Goal: Task Accomplishment & Management: Complete application form

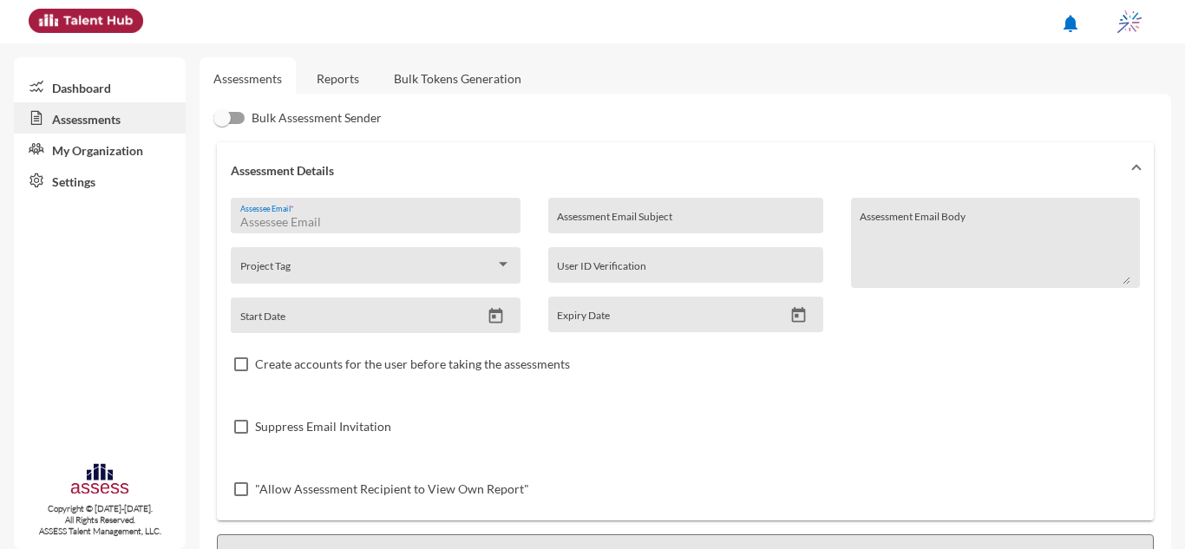
click at [362, 220] on input "Assessee Email *" at bounding box center [375, 222] width 271 height 14
click at [361, 84] on link "Reports" at bounding box center [338, 78] width 70 height 43
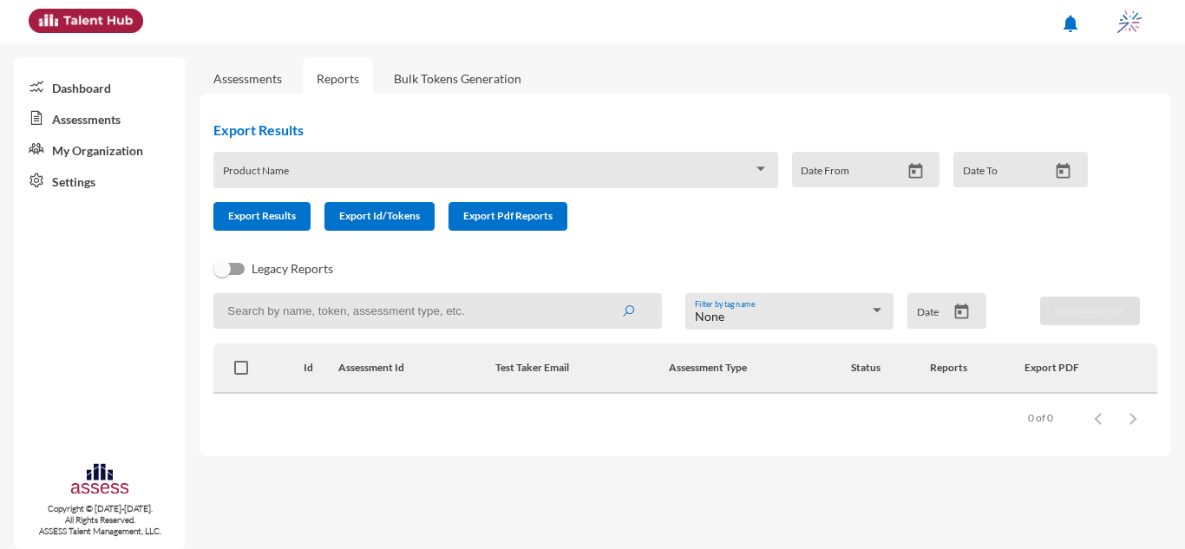
click at [513, 308] on input at bounding box center [437, 311] width 449 height 36
click at [600, 295] on button "submit" at bounding box center [628, 310] width 56 height 31
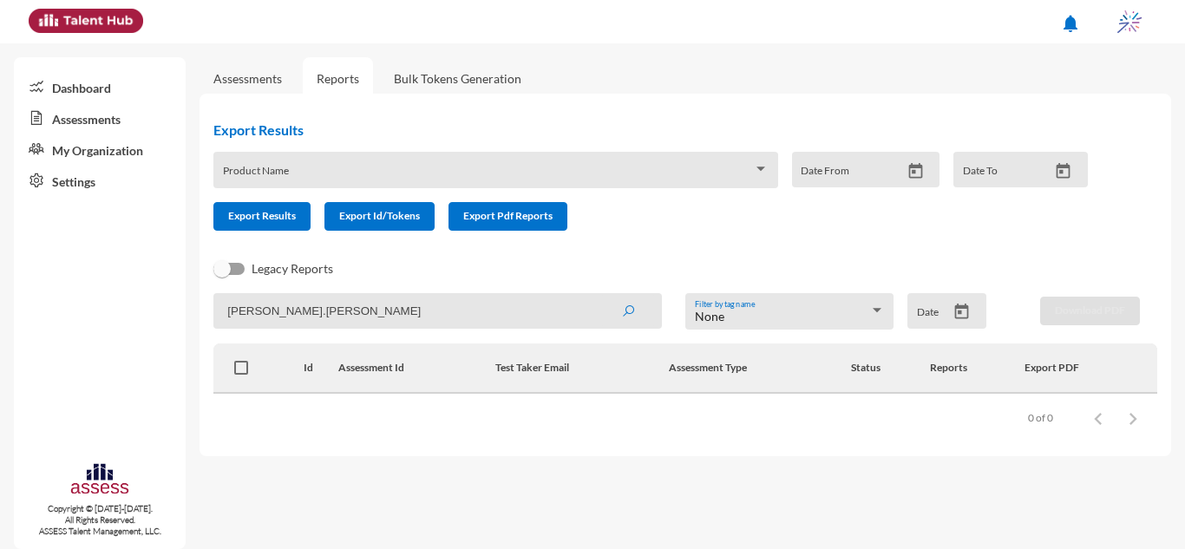
click at [600, 295] on button "submit" at bounding box center [628, 310] width 56 height 31
type input "Ahmed.mou"
click at [600, 295] on button "submit" at bounding box center [628, 310] width 56 height 31
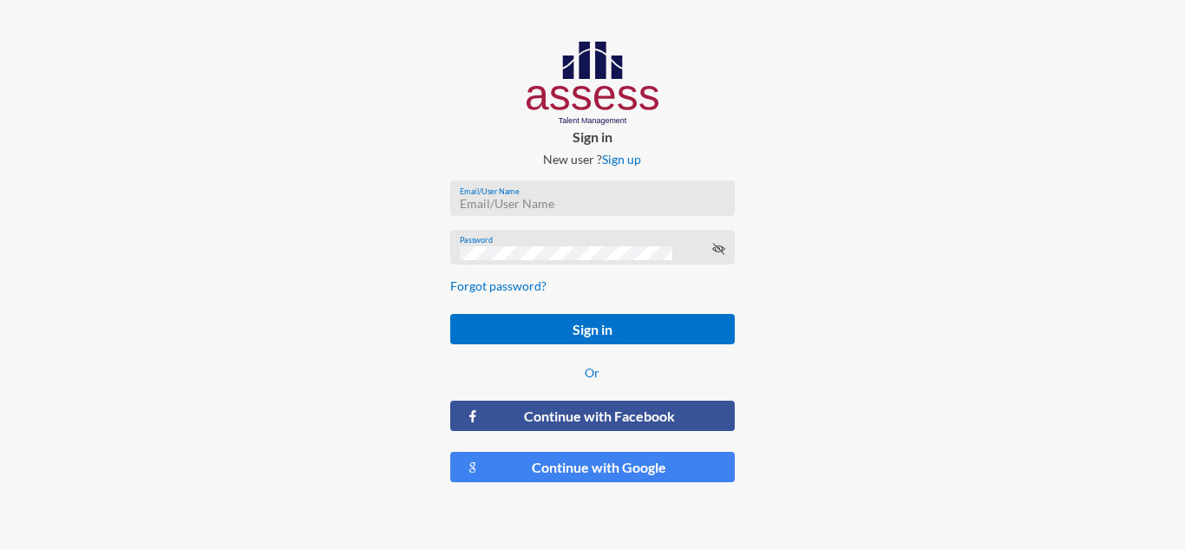
type input "hr@ibnsina-pharma.com"
click at [725, 356] on form "hr@ibnsina-pharma.com Email/User Name Password Forgot password? Sign in Or Cont…" at bounding box center [592, 332] width 312 height 331
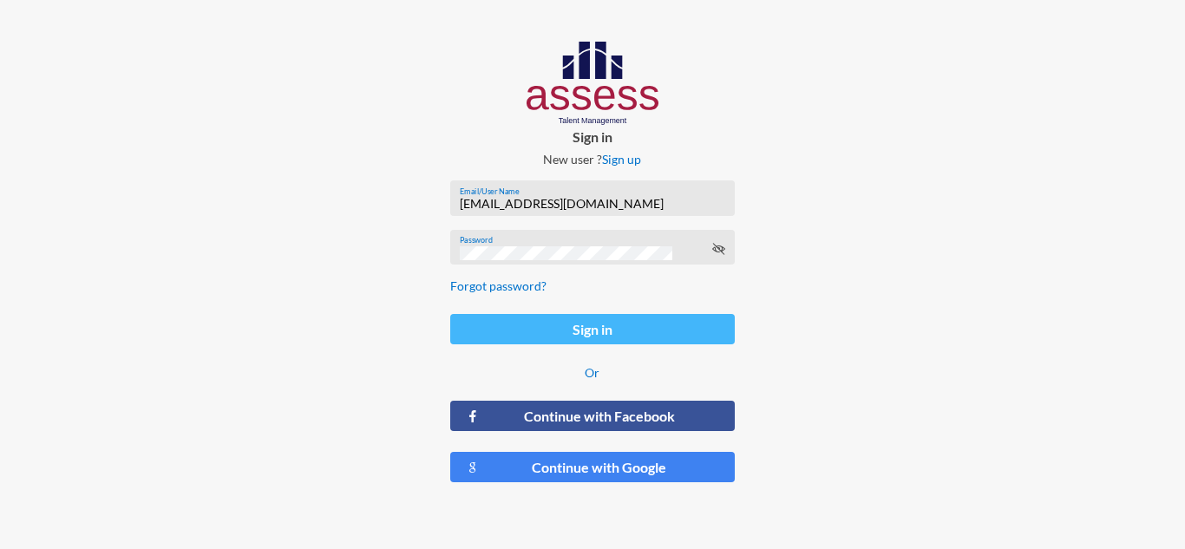
click at [692, 341] on button "Sign in" at bounding box center [592, 329] width 284 height 30
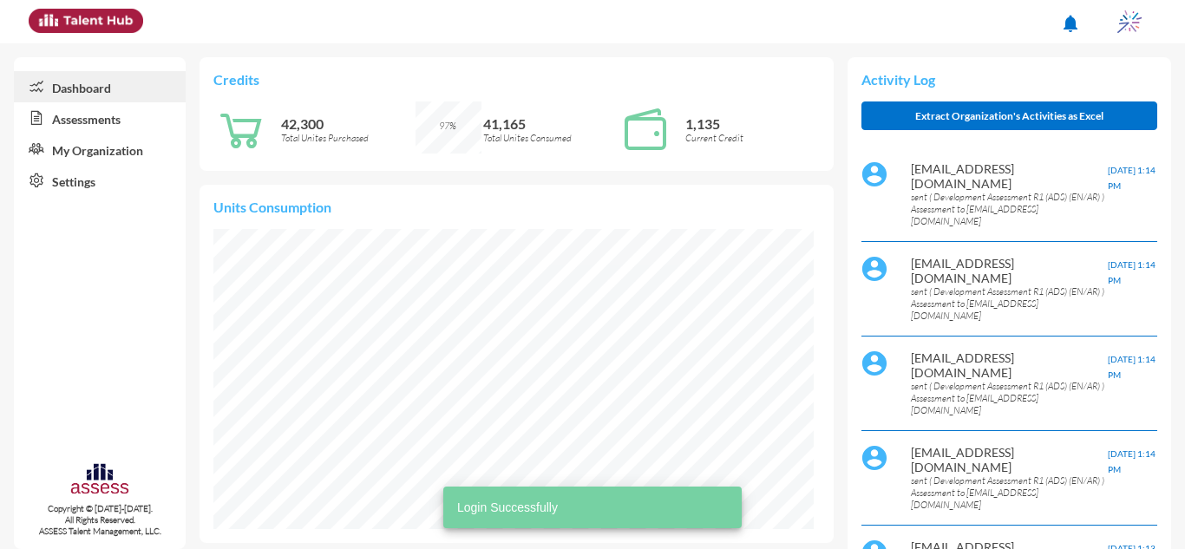
scroll to position [136, 272]
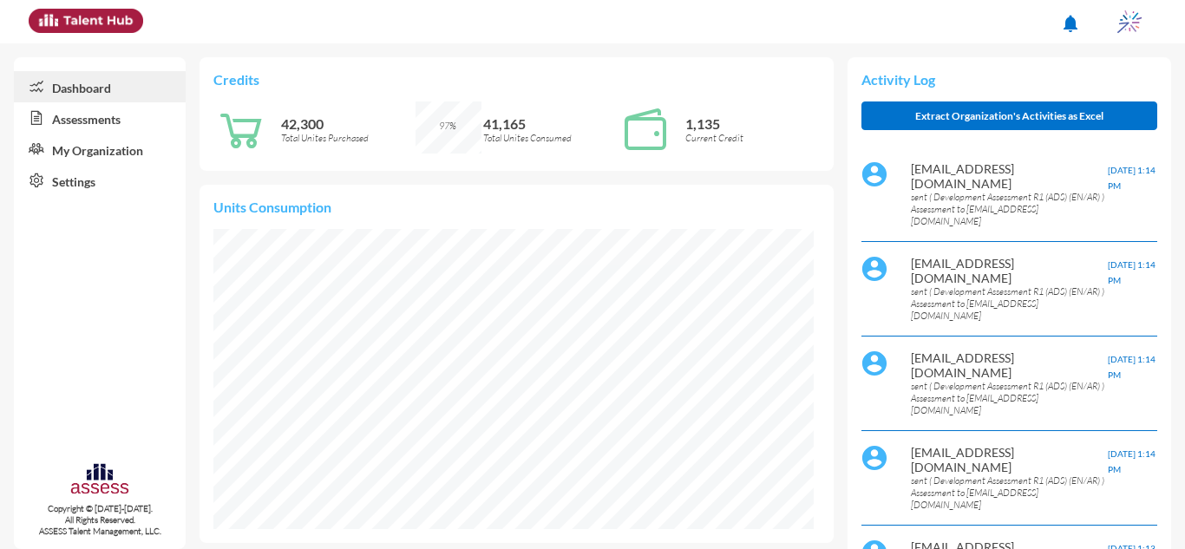
click at [49, 120] on icon at bounding box center [33, 117] width 38 height 17
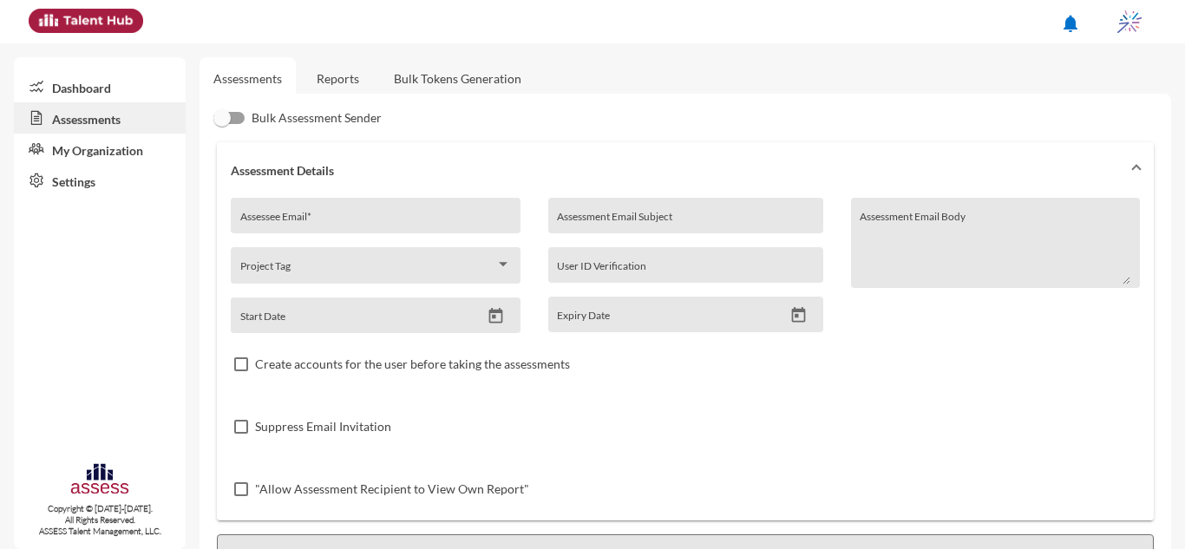
click at [331, 75] on link "Reports" at bounding box center [338, 78] width 70 height 43
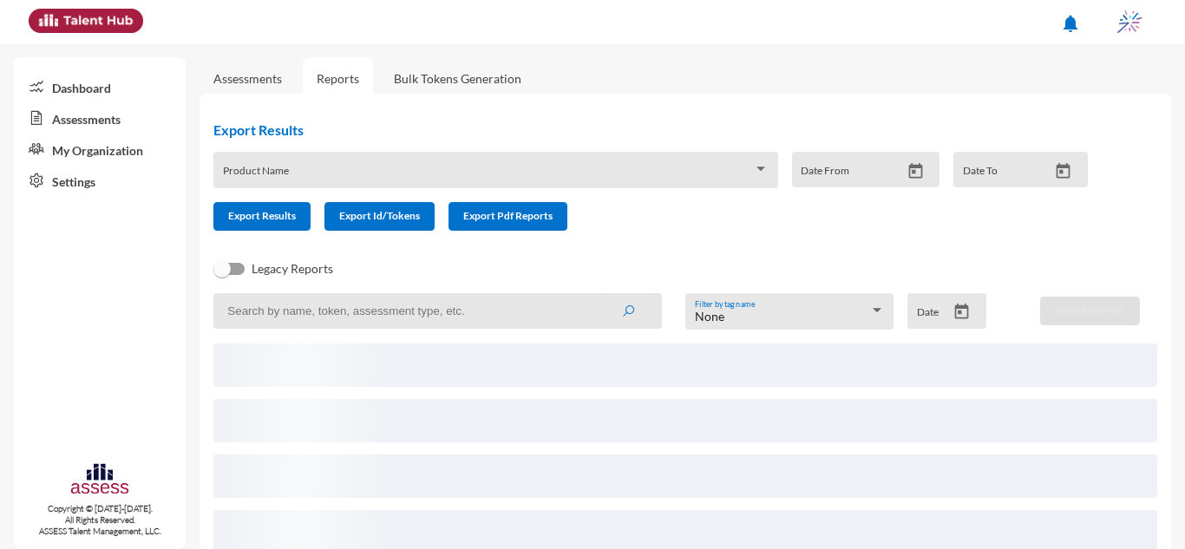
click at [351, 159] on div "Product Name" at bounding box center [495, 170] width 564 height 36
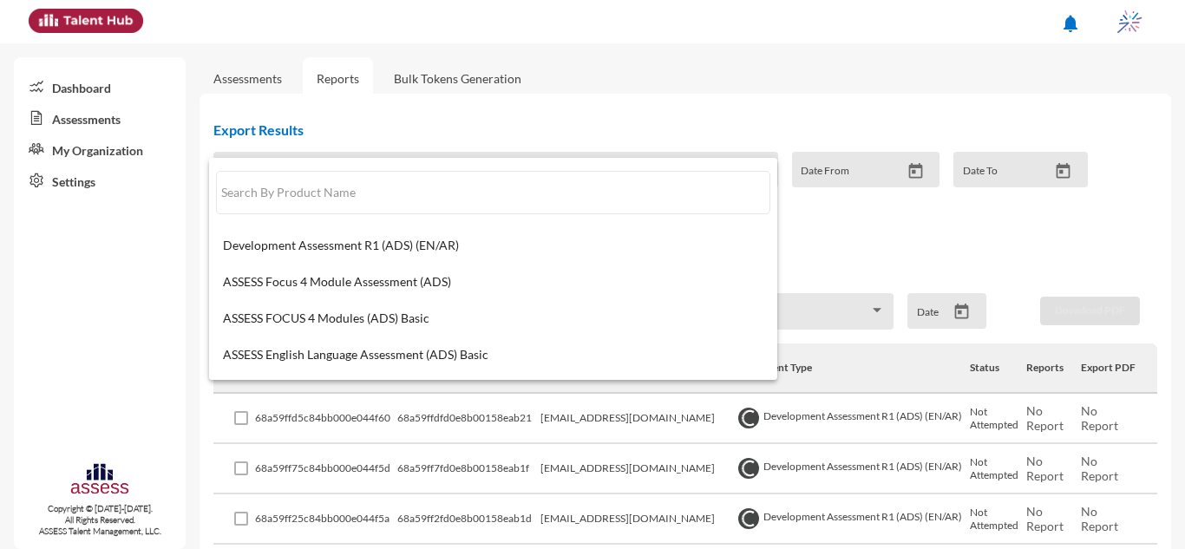
click at [659, 89] on div at bounding box center [592, 274] width 1185 height 549
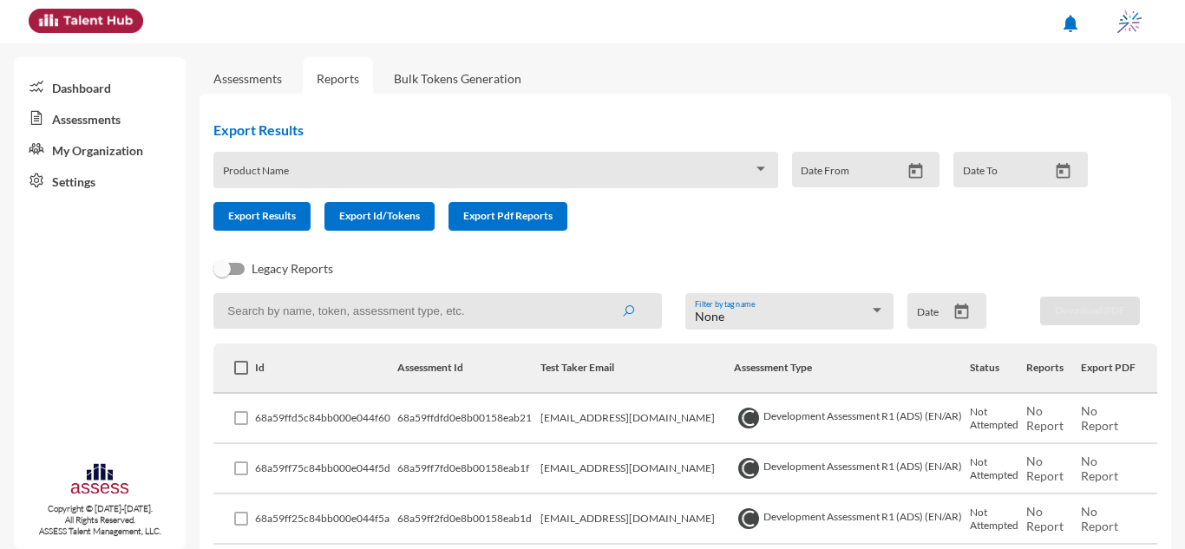
click at [377, 328] on input at bounding box center [437, 311] width 449 height 36
type input "ahmed.mou"
click at [600, 295] on button "submit" at bounding box center [628, 310] width 56 height 31
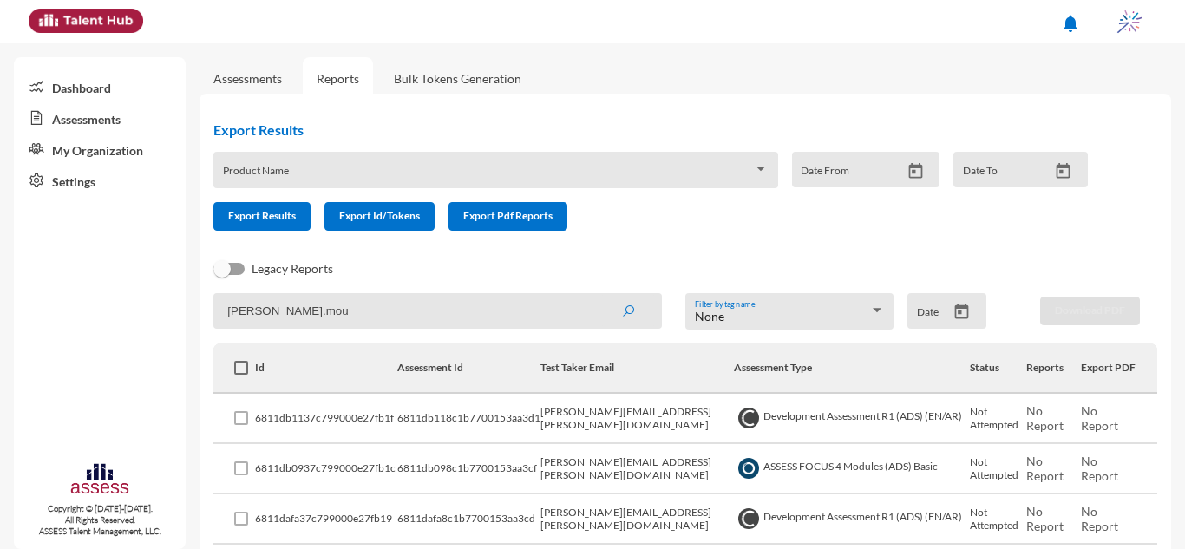
click at [593, 413] on td "ahmed.mousa@ibnsina-pharma.com" at bounding box center [637, 419] width 193 height 50
copy td "ahmed.mousa@ibnsina-pharma.com"
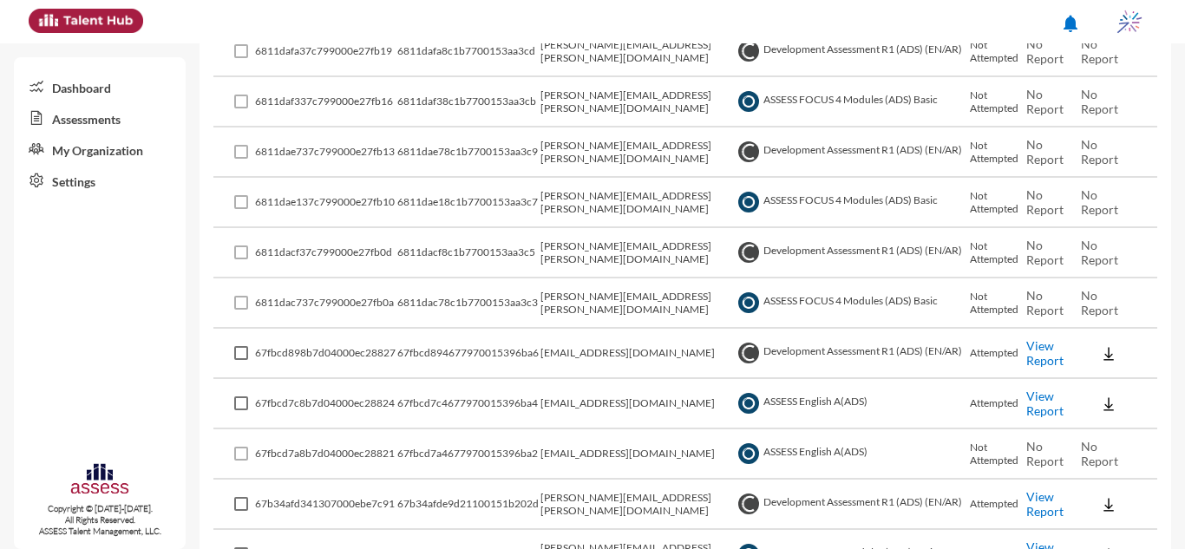
scroll to position [467, 0]
click at [1026, 364] on link "View Report" at bounding box center [1044, 354] width 37 height 30
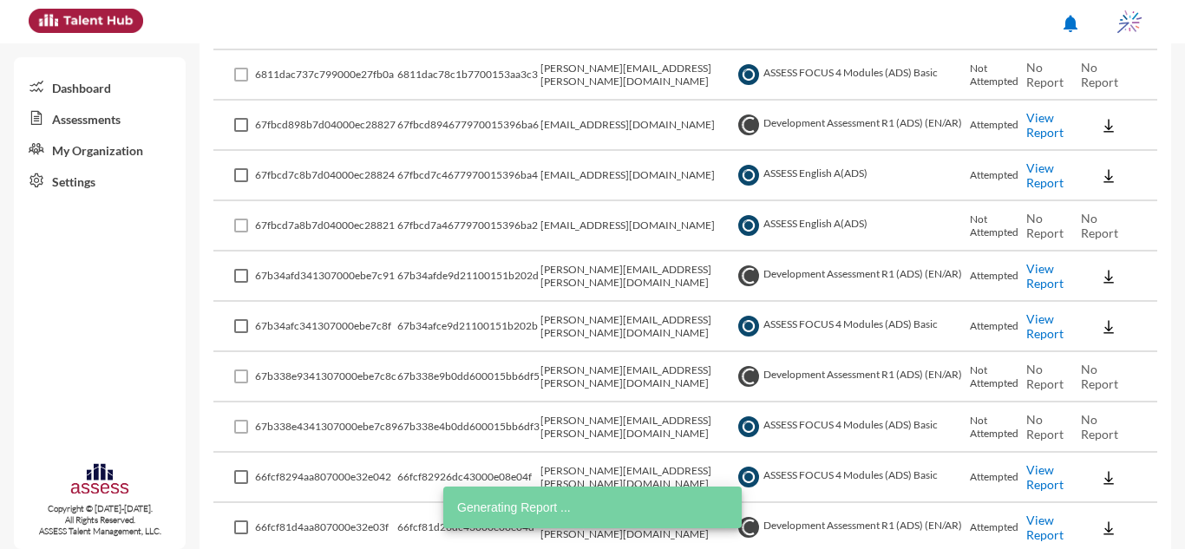
scroll to position [699, 0]
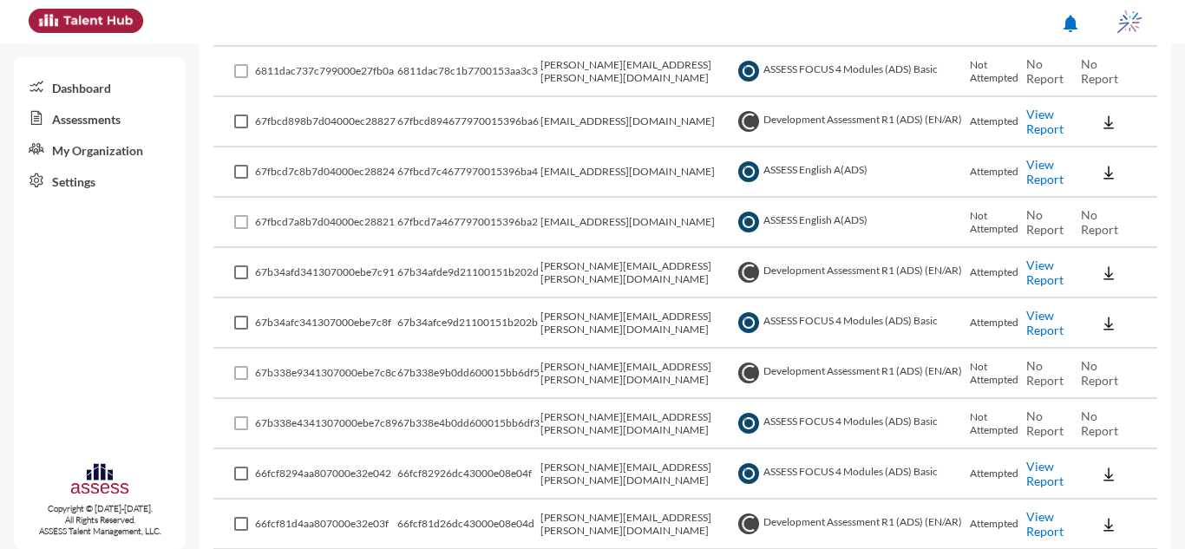
click at [583, 266] on td "ahmed.moussa@ibnsina-pharma.com" at bounding box center [637, 273] width 193 height 50
copy td "ahmed.moussa@ibnsina-pharma.com"
click at [998, 272] on td "Attempted" at bounding box center [998, 273] width 56 height 50
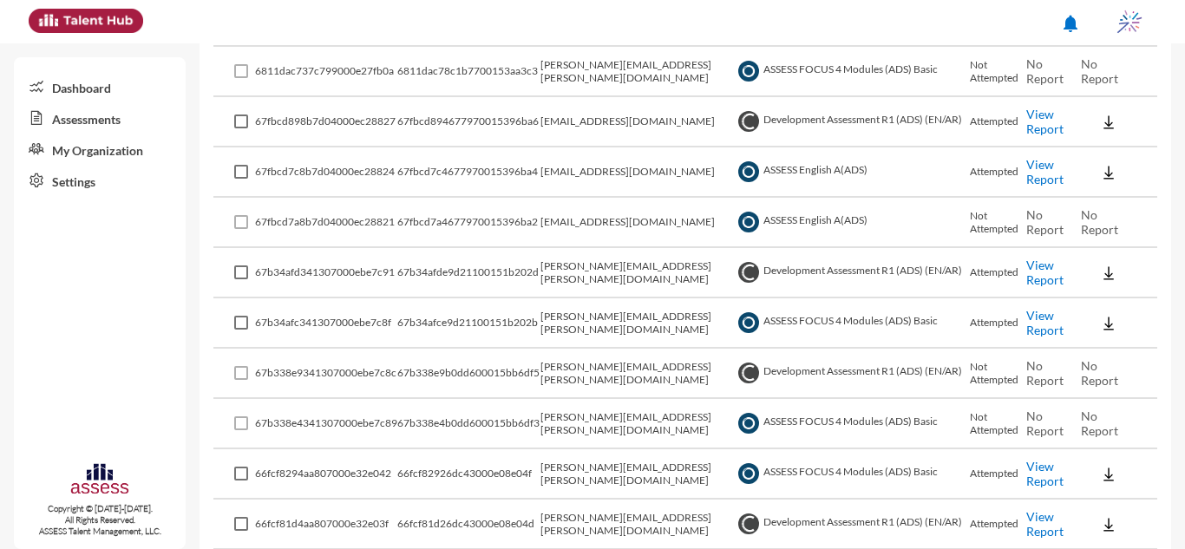
click at [1026, 272] on link "View Report" at bounding box center [1044, 273] width 37 height 30
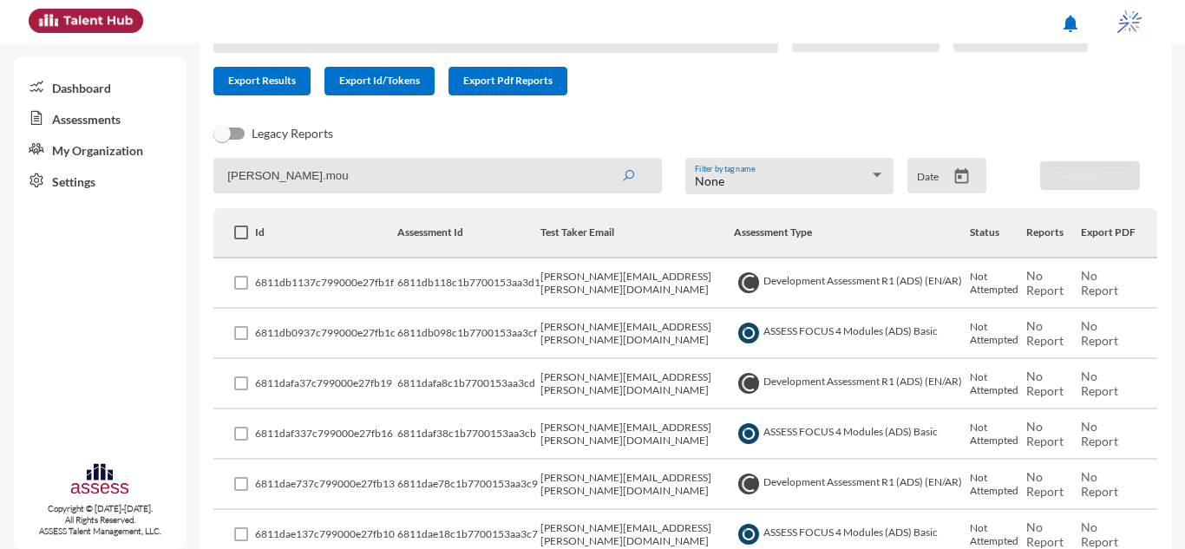
scroll to position [0, 0]
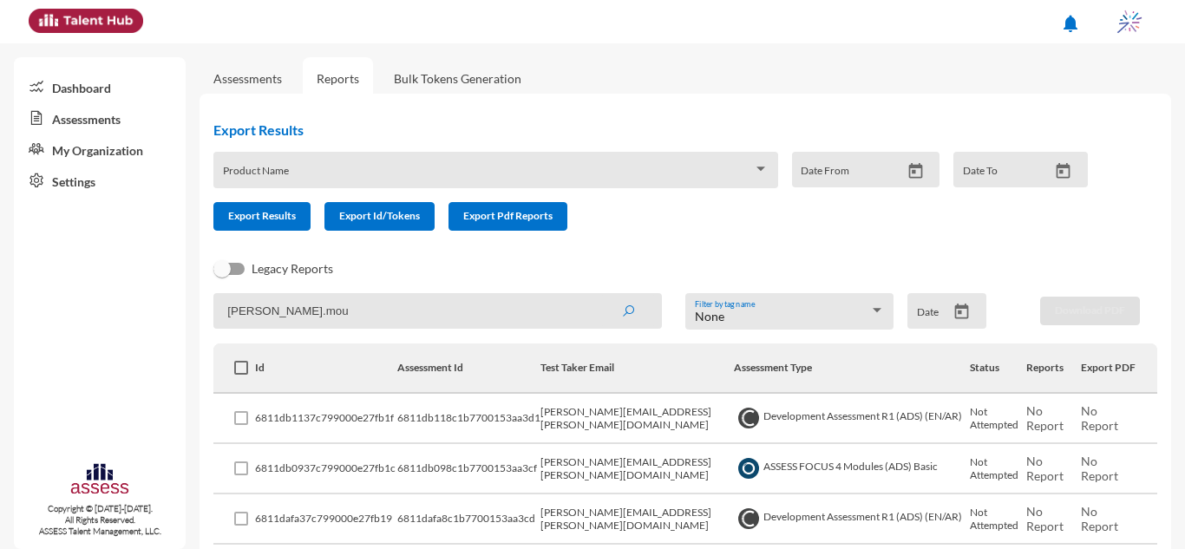
click at [962, 315] on icon "Open calendar" at bounding box center [962, 312] width 18 height 18
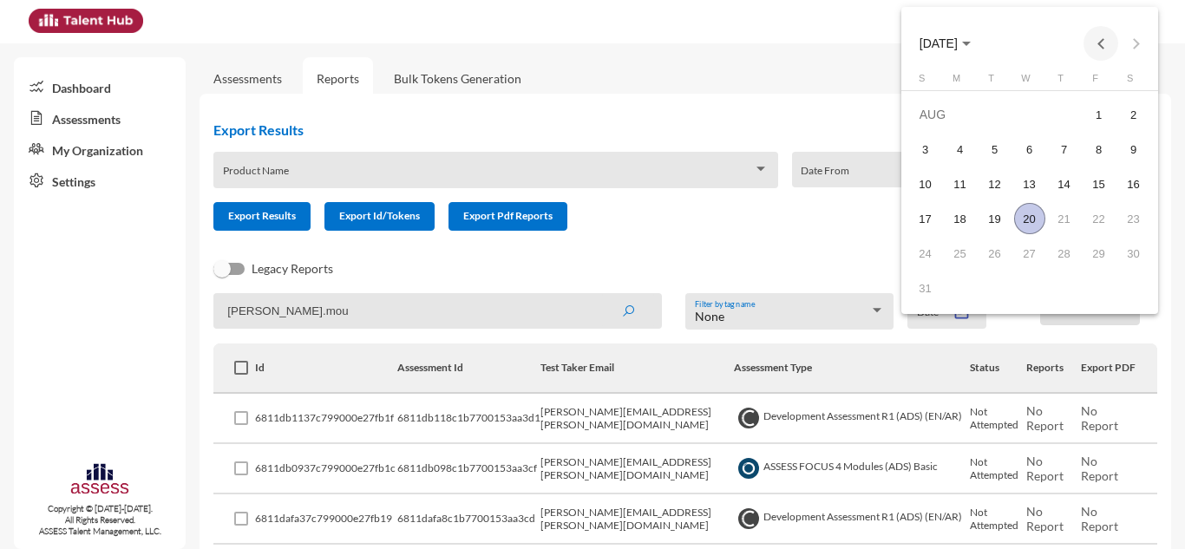
click at [1102, 35] on button "Previous month" at bounding box center [1101, 43] width 35 height 35
click at [1030, 181] on div "14" at bounding box center [1029, 183] width 31 height 31
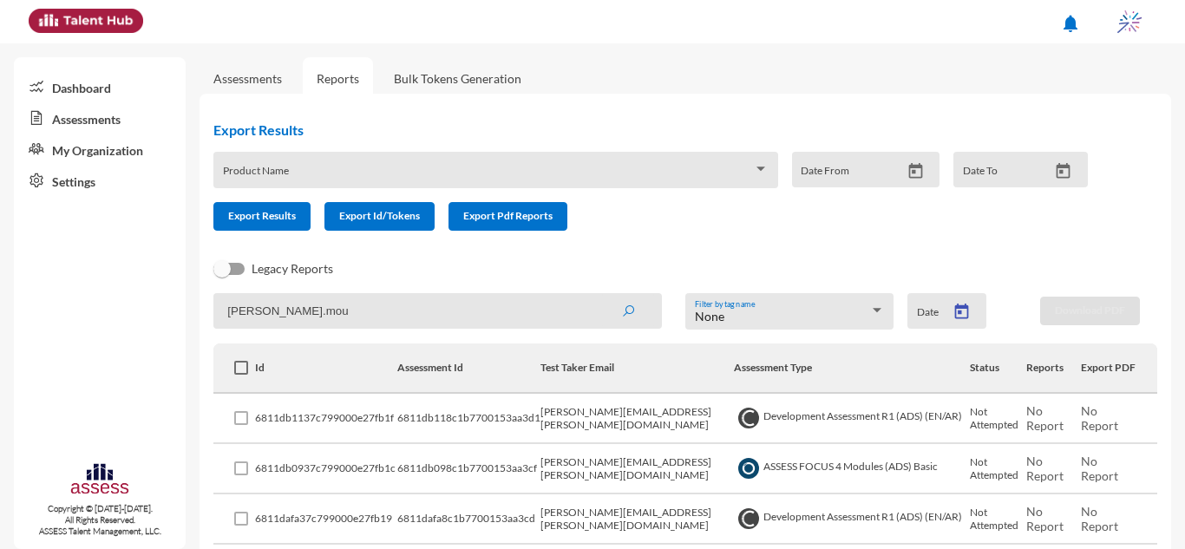
type input "5/14/2025"
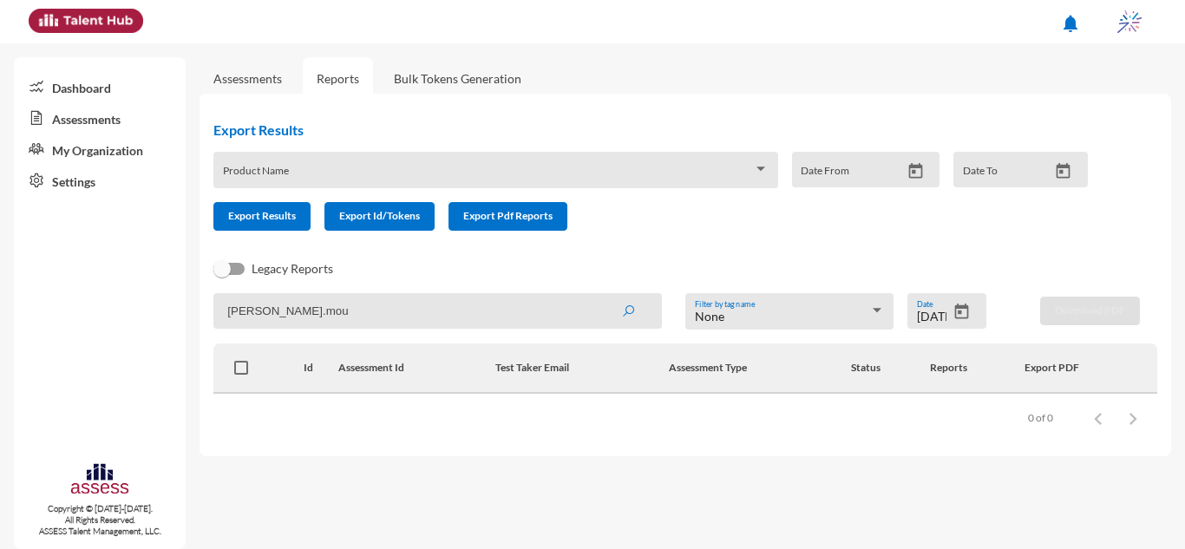
click at [525, 306] on input "ahmed.mou" at bounding box center [437, 311] width 449 height 36
click at [600, 295] on button "submit" at bounding box center [628, 310] width 56 height 31
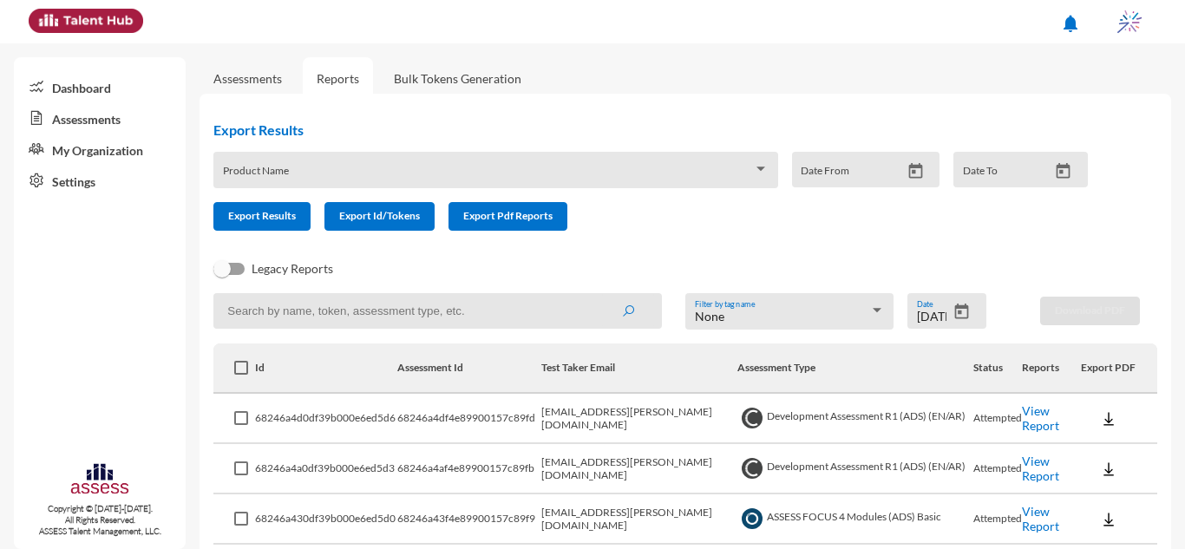
click at [253, 81] on link "Assessments" at bounding box center [247, 78] width 69 height 15
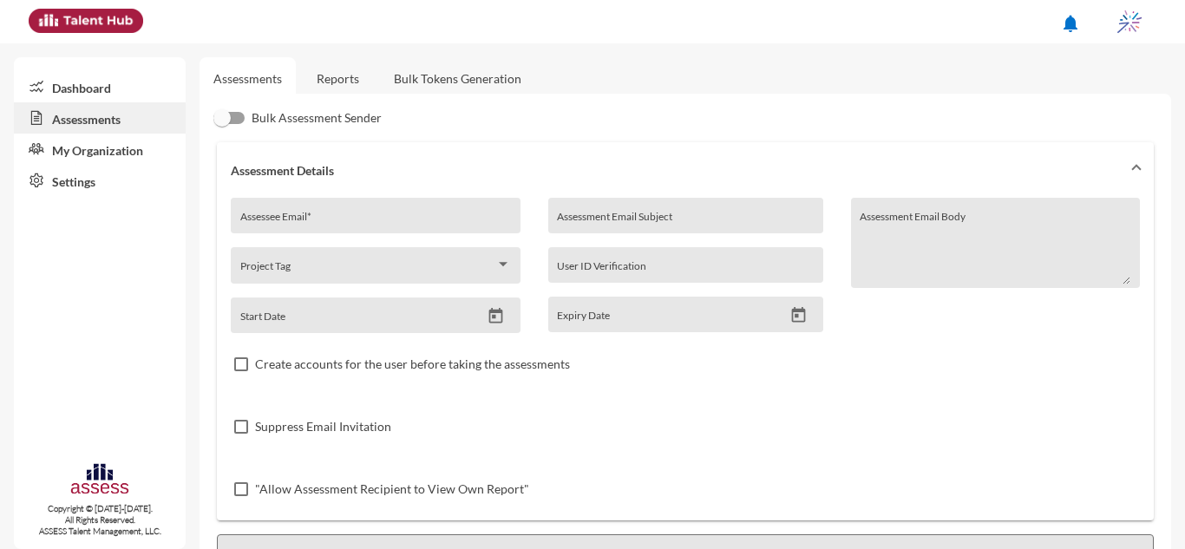
click at [364, 225] on input "Assessee Email *" at bounding box center [375, 222] width 271 height 14
paste input "ahmed moussa <ahmed.moussa@ibnsina-pharma.com>"
type input "ahmed.moussa@ibnsina-pharma.com"
click at [666, 207] on div "Assessment Email Subject" at bounding box center [685, 220] width 257 height 26
click at [672, 221] on input "Assessment Email Subject" at bounding box center [685, 222] width 257 height 14
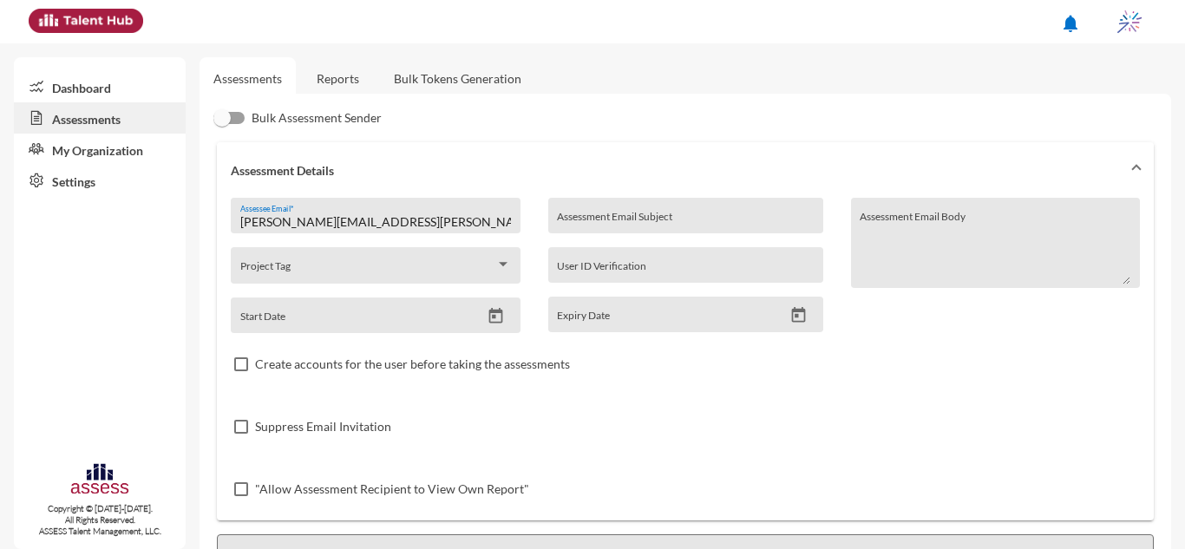
click at [709, 183] on mat-expansion-panel-header "Assessment Details" at bounding box center [685, 170] width 937 height 56
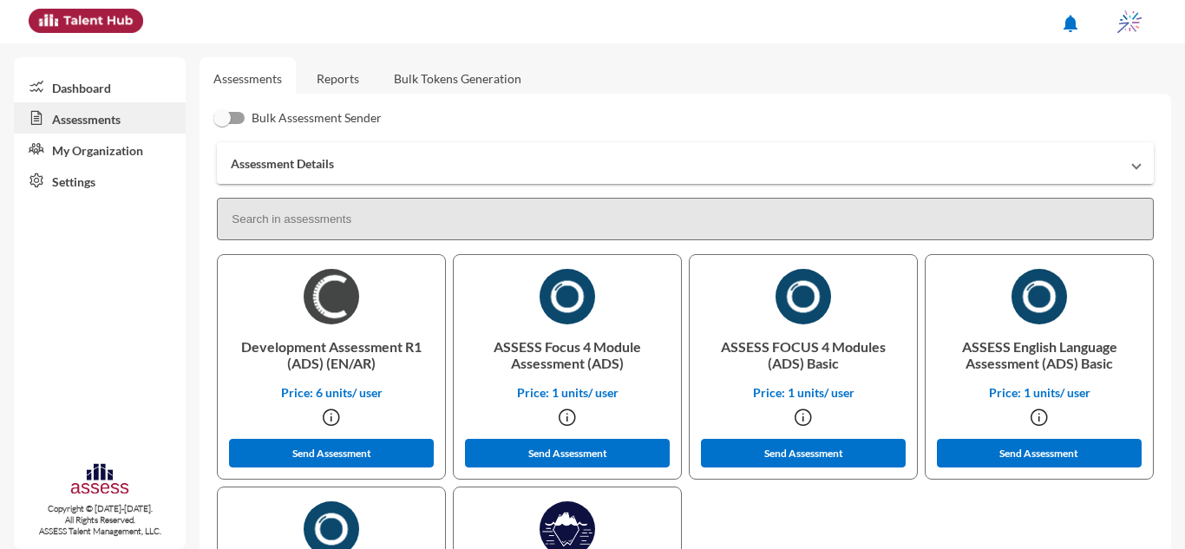
click at [708, 180] on mat-expansion-panel-header "Assessment Details" at bounding box center [685, 163] width 937 height 42
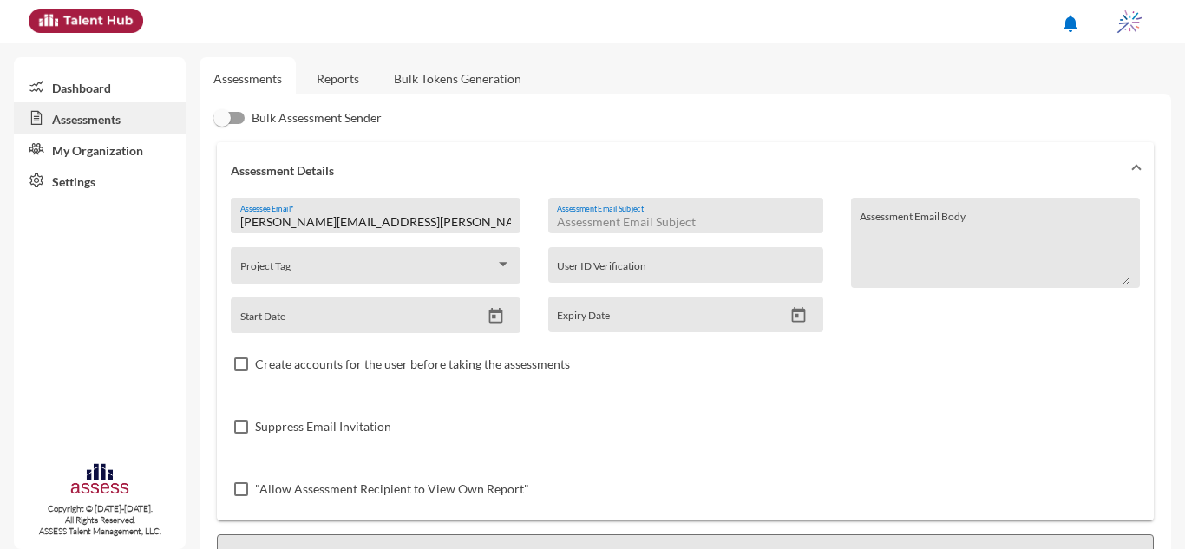
click at [643, 216] on input "Assessment Email Subject" at bounding box center [685, 222] width 257 height 14
click at [666, 215] on input "Assessment Email Subject" at bounding box center [685, 222] width 257 height 14
click at [671, 222] on input "Assessment Email Subject" at bounding box center [685, 222] width 257 height 14
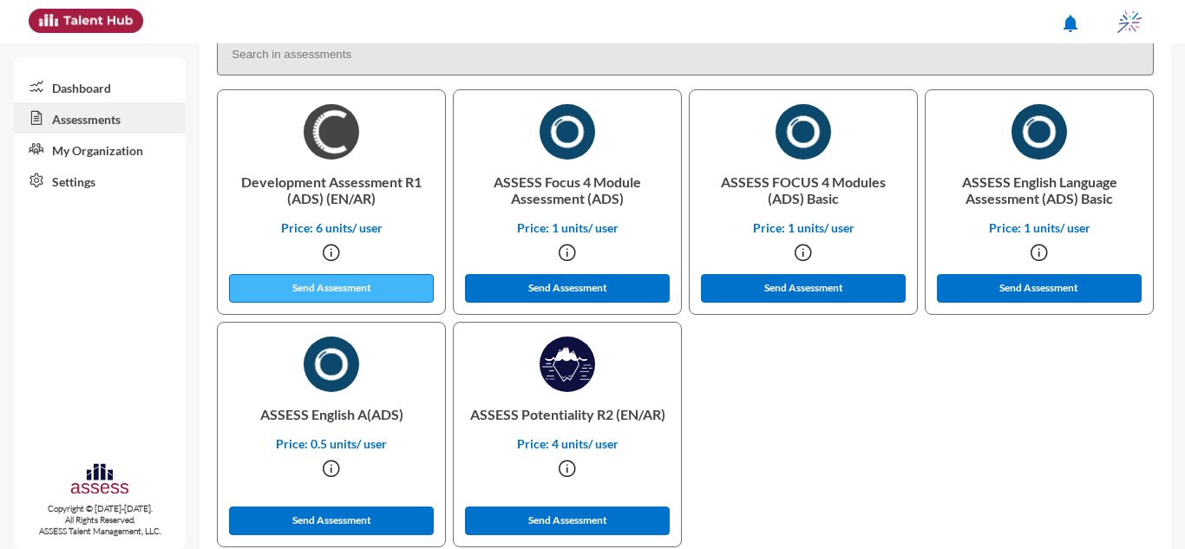
type input "OCM"
click at [344, 290] on button "Send Assessment" at bounding box center [331, 288] width 205 height 29
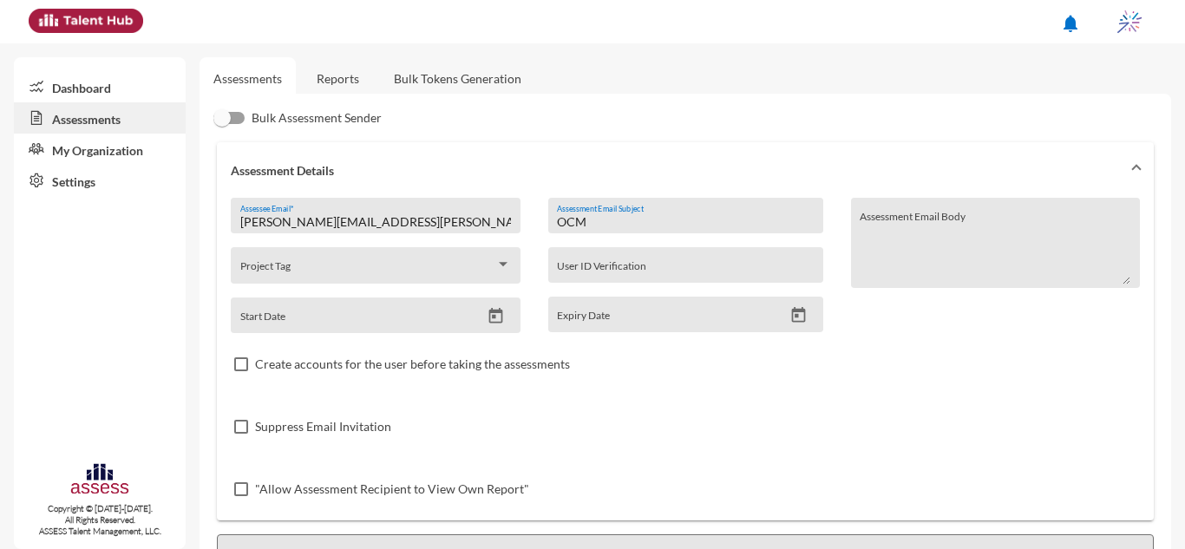
click at [622, 226] on input "OCM" at bounding box center [685, 222] width 257 height 14
type input "F"
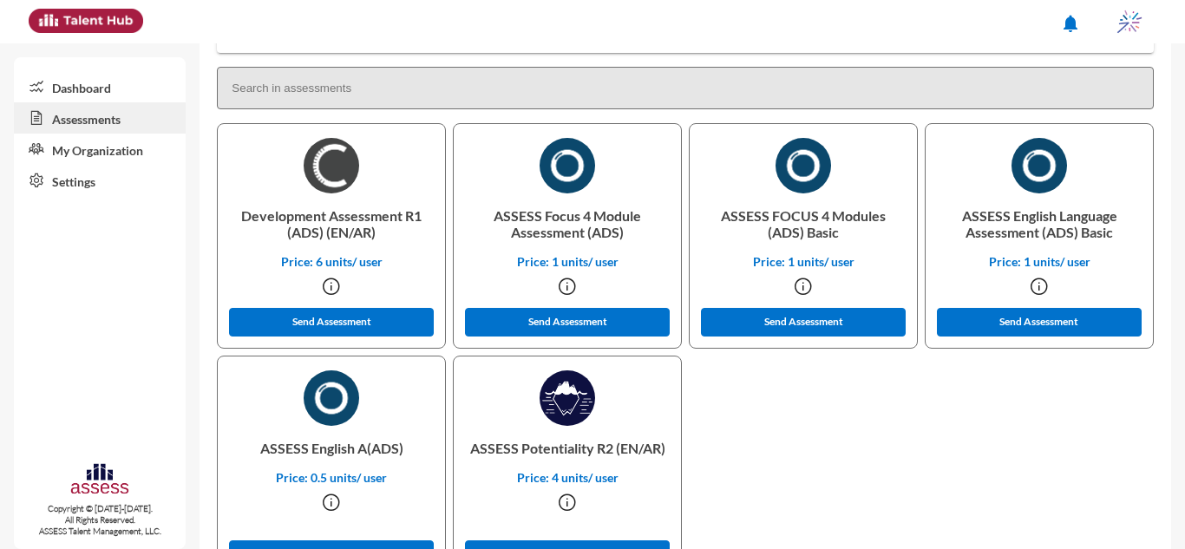
scroll to position [468, 0]
type input "IQ"
click at [806, 324] on button "Send Assessment" at bounding box center [803, 322] width 205 height 29
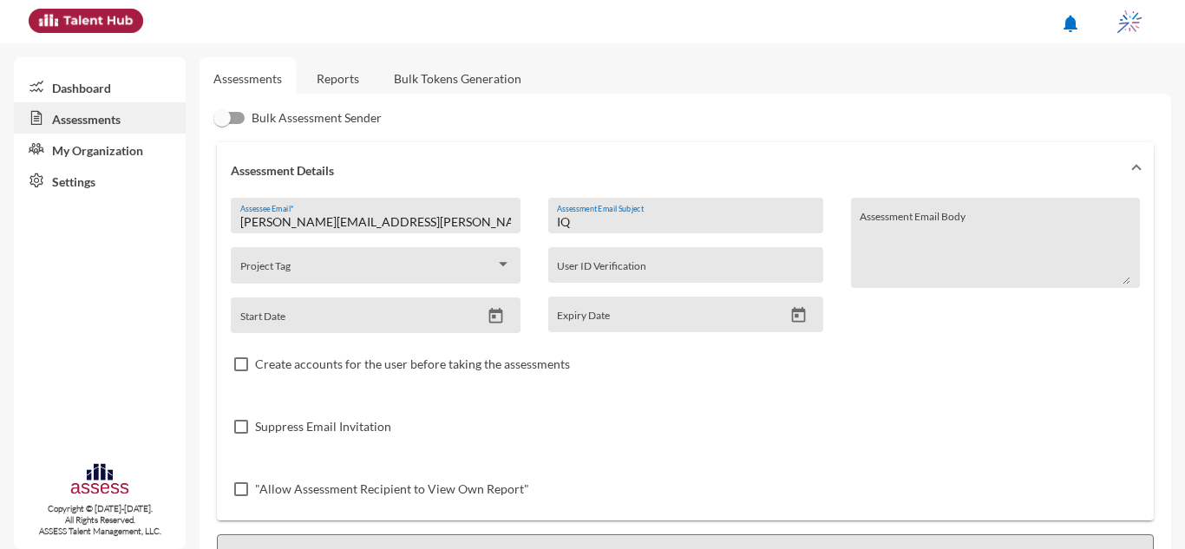
click at [331, 82] on link "Reports" at bounding box center [338, 78] width 70 height 43
